Goal: Use online tool/utility: Utilize a website feature to perform a specific function

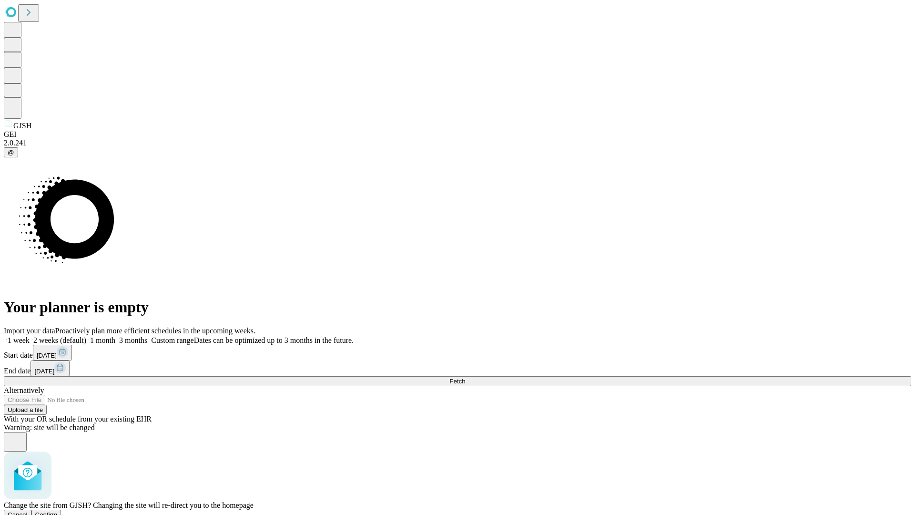
click at [58, 511] on span "Confirm" at bounding box center [46, 514] width 22 height 7
click at [30, 336] on label "1 week" at bounding box center [17, 340] width 26 height 8
click at [465, 377] on span "Fetch" at bounding box center [457, 380] width 16 height 7
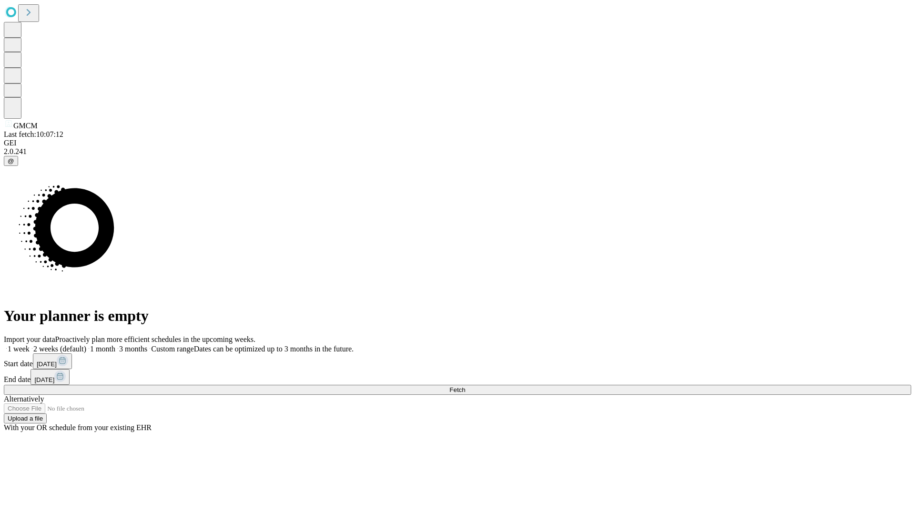
click at [30, 344] on label "1 week" at bounding box center [17, 348] width 26 height 8
click at [465, 386] on span "Fetch" at bounding box center [457, 389] width 16 height 7
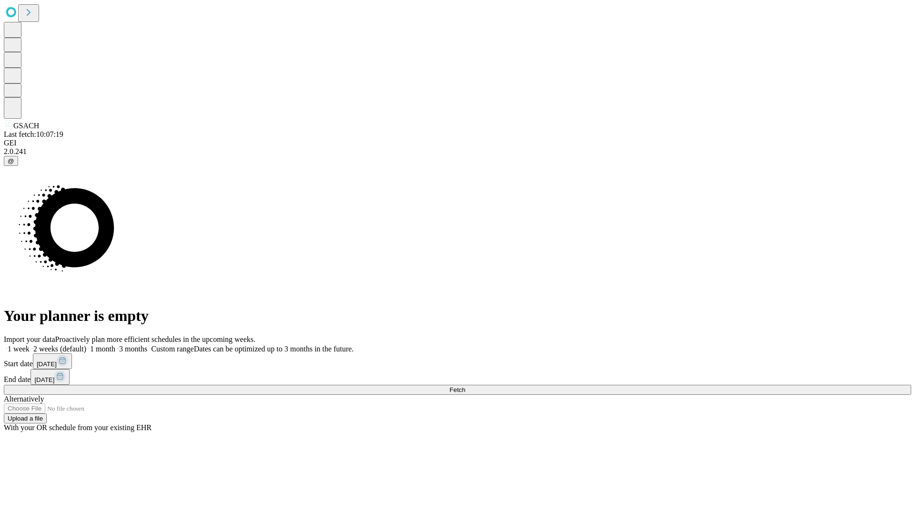
click at [30, 344] on label "1 week" at bounding box center [17, 348] width 26 height 8
click at [465, 386] on span "Fetch" at bounding box center [457, 389] width 16 height 7
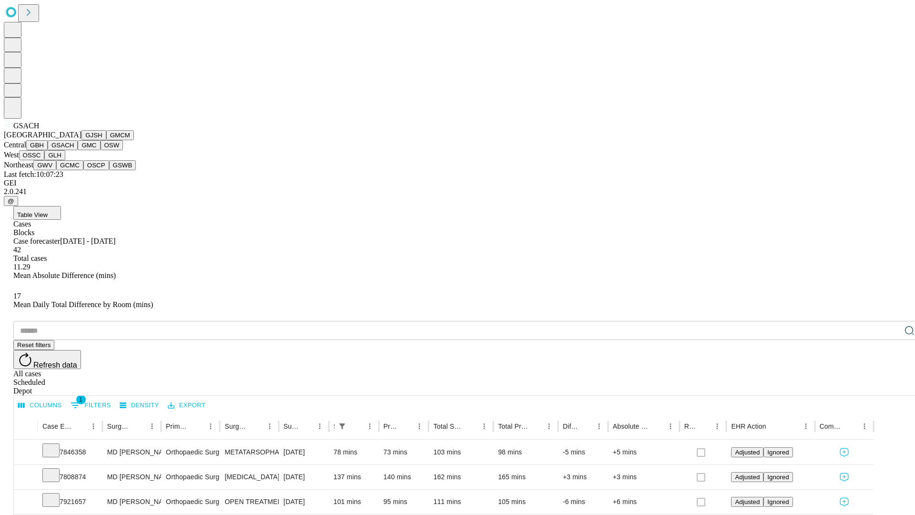
click at [78, 150] on button "GMC" at bounding box center [89, 145] width 22 height 10
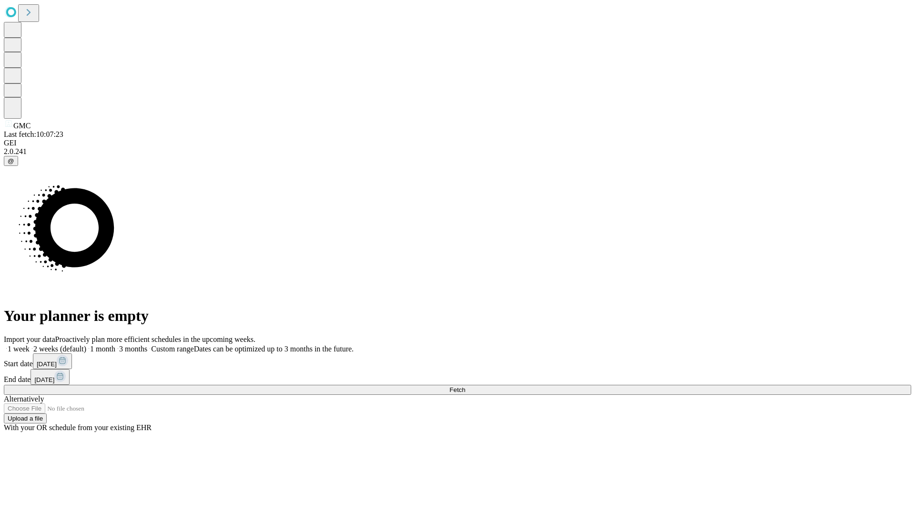
click at [30, 344] on label "1 week" at bounding box center [17, 348] width 26 height 8
click at [465, 386] on span "Fetch" at bounding box center [457, 389] width 16 height 7
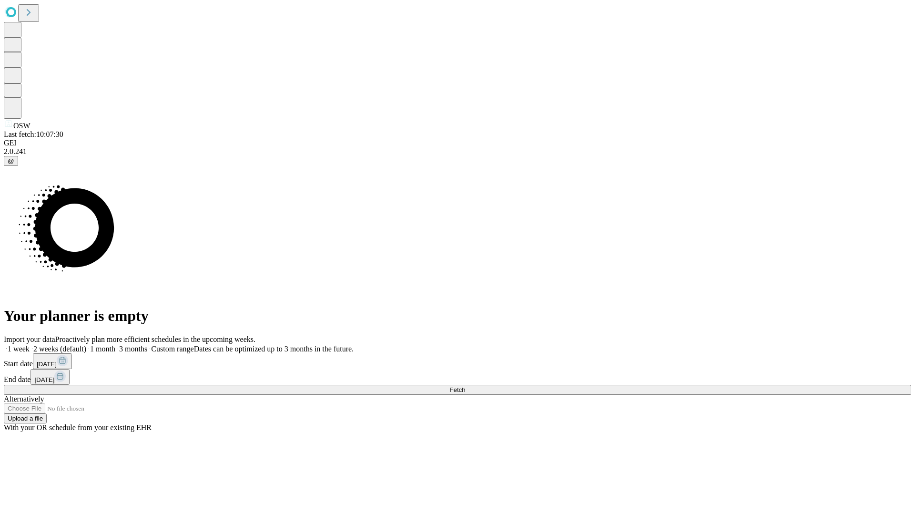
click at [30, 344] on label "1 week" at bounding box center [17, 348] width 26 height 8
click at [465, 386] on span "Fetch" at bounding box center [457, 389] width 16 height 7
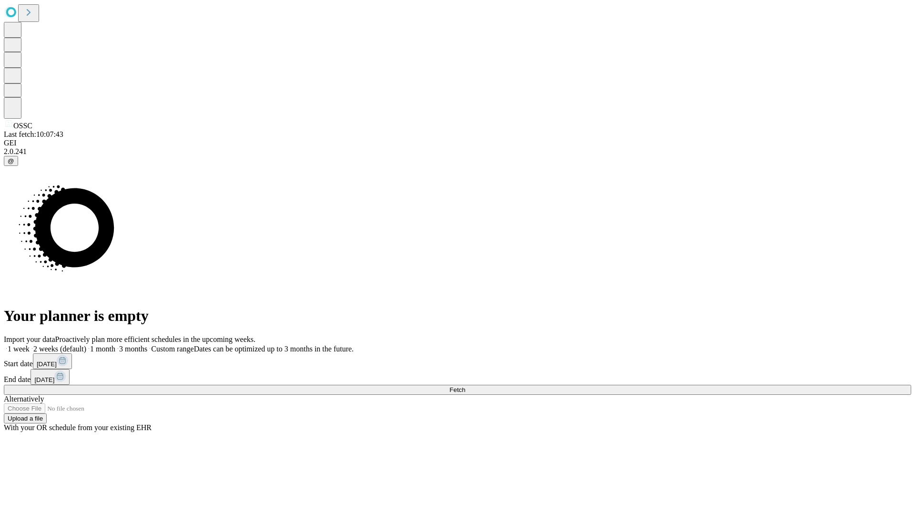
click at [30, 344] on label "1 week" at bounding box center [17, 348] width 26 height 8
click at [465, 386] on span "Fetch" at bounding box center [457, 389] width 16 height 7
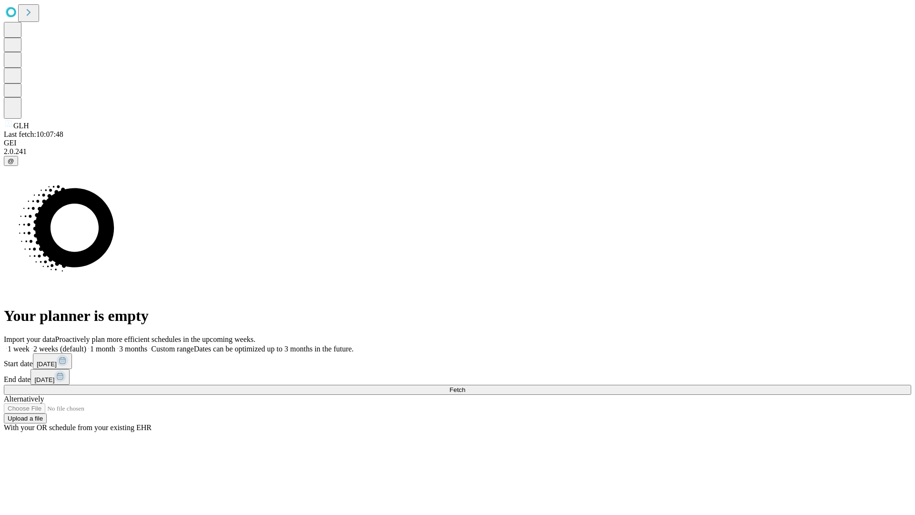
click at [30, 344] on label "1 week" at bounding box center [17, 348] width 26 height 8
click at [465, 386] on span "Fetch" at bounding box center [457, 389] width 16 height 7
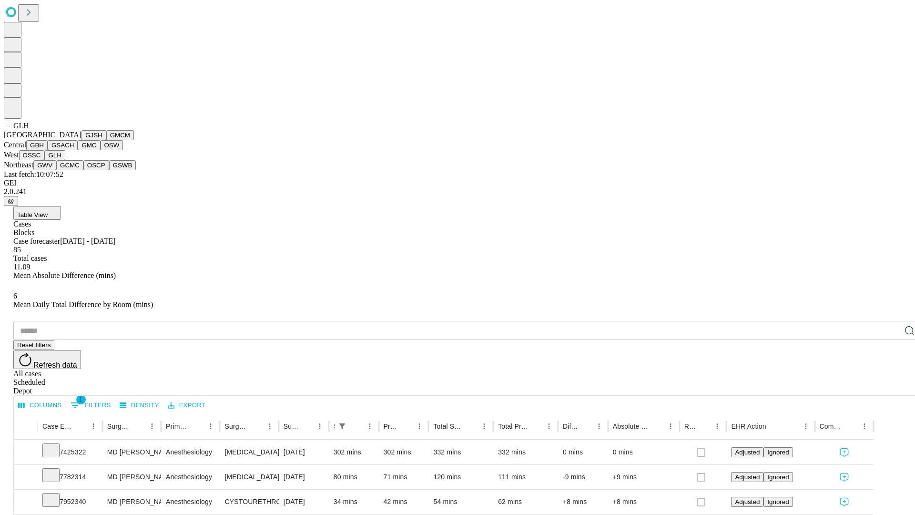
click at [56, 170] on button "GWV" at bounding box center [44, 165] width 23 height 10
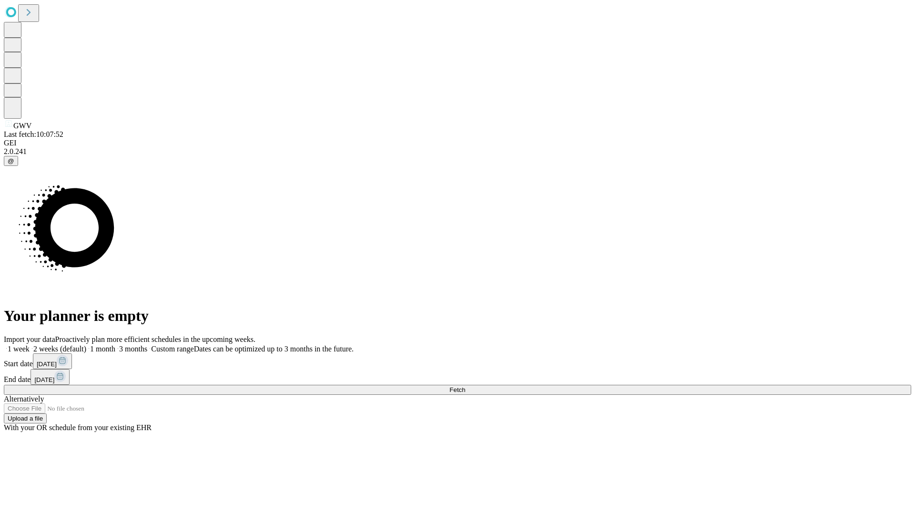
click at [30, 344] on label "1 week" at bounding box center [17, 348] width 26 height 8
click at [465, 386] on span "Fetch" at bounding box center [457, 389] width 16 height 7
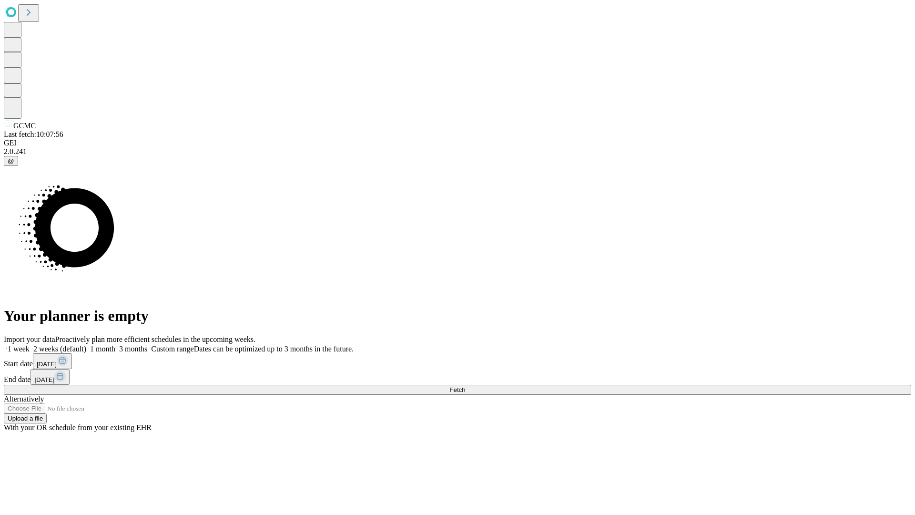
click at [30, 344] on label "1 week" at bounding box center [17, 348] width 26 height 8
click at [465, 386] on span "Fetch" at bounding box center [457, 389] width 16 height 7
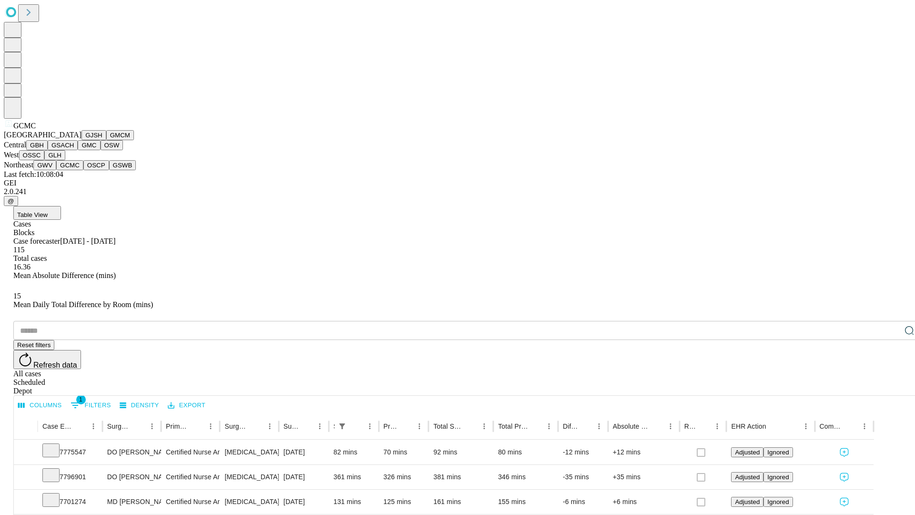
click at [83, 170] on button "OSCP" at bounding box center [96, 165] width 26 height 10
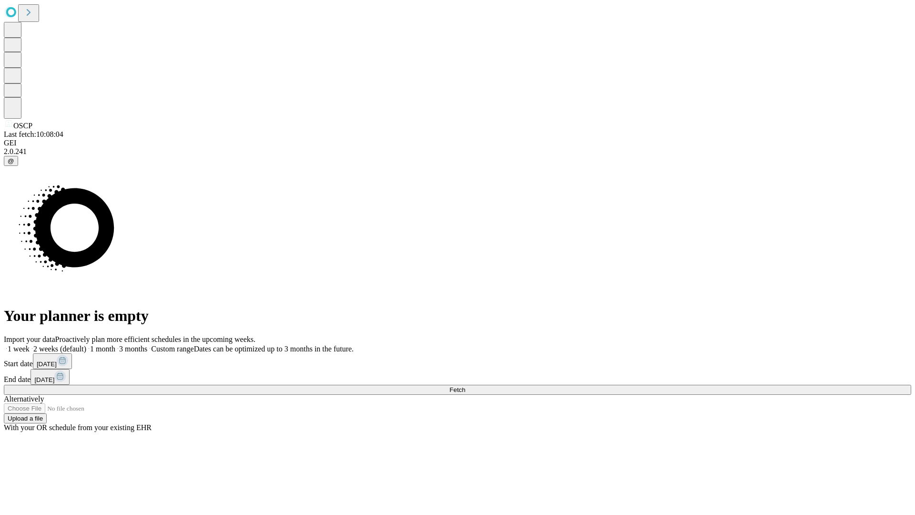
click at [30, 344] on label "1 week" at bounding box center [17, 348] width 26 height 8
click at [465, 386] on span "Fetch" at bounding box center [457, 389] width 16 height 7
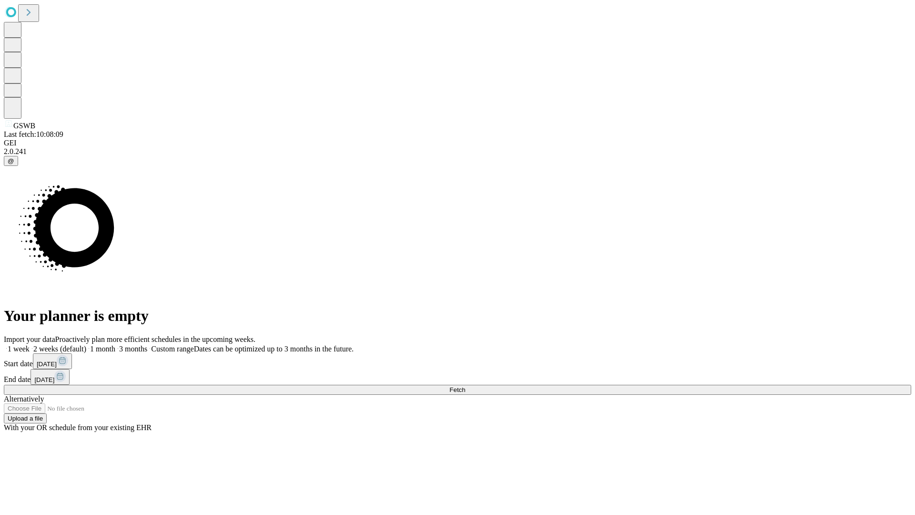
click at [30, 344] on label "1 week" at bounding box center [17, 348] width 26 height 8
click at [465, 386] on span "Fetch" at bounding box center [457, 389] width 16 height 7
